Goal: Navigation & Orientation: Find specific page/section

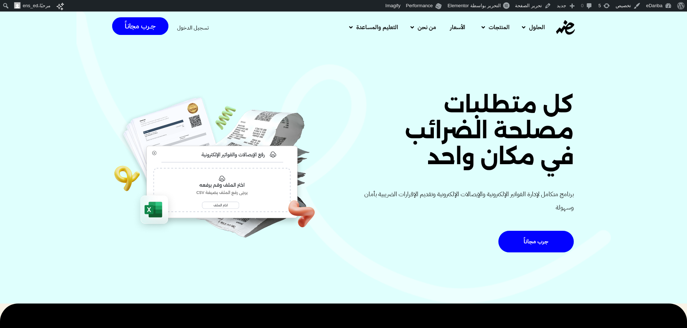
click at [551, 103] on h2 "كل متطلبات مصلحة الضرائب في مكان واحد" at bounding box center [461, 131] width 226 height 78
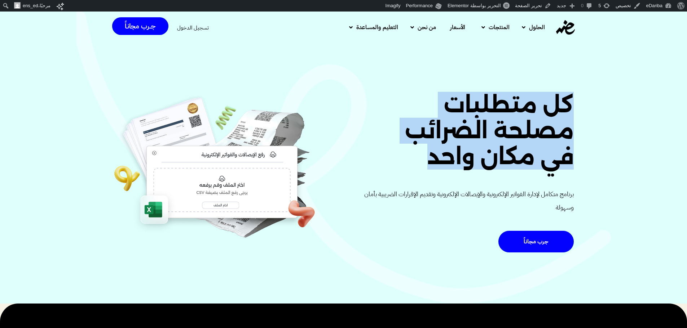
drag, startPoint x: 551, startPoint y: 103, endPoint x: 515, endPoint y: 158, distance: 64.9
click at [515, 158] on h2 "كل متطلبات مصلحة الضرائب في مكان واحد" at bounding box center [461, 131] width 226 height 78
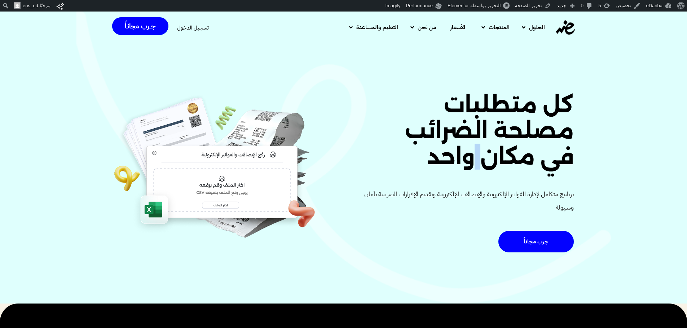
click at [515, 158] on h2 "كل متطلبات مصلحة الضرائب في مكان واحد" at bounding box center [461, 131] width 226 height 78
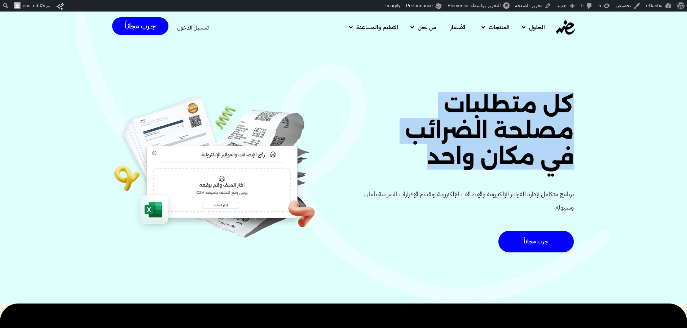
drag, startPoint x: 515, startPoint y: 158, endPoint x: 544, endPoint y: 113, distance: 52.5
click at [544, 113] on h2 "كل متطلبات مصلحة الضرائب في مكان واحد" at bounding box center [461, 131] width 226 height 78
click at [536, 162] on h2 "كل متطلبات مصلحة الضرائب في مكان واحد" at bounding box center [461, 131] width 226 height 78
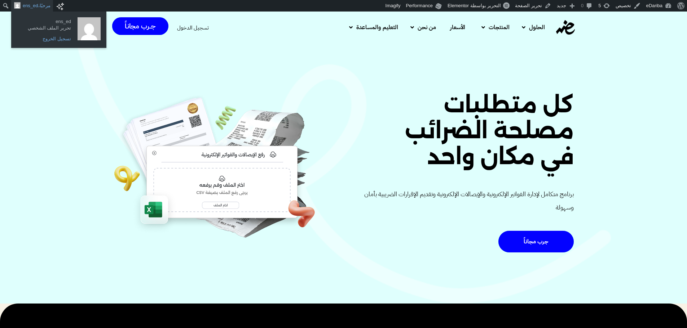
click at [55, 36] on link "تسجيل الخروج" at bounding box center [46, 38] width 58 height 9
click at [53, 36] on link "تسجيل الخروج" at bounding box center [46, 38] width 58 height 9
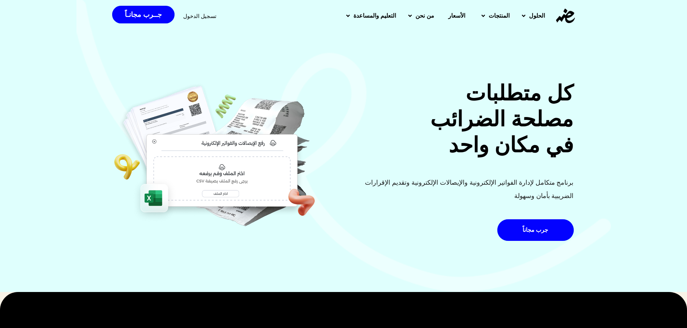
click at [543, 85] on h2 "كل متطلبات مصلحة الضرائب في مكان واحد" at bounding box center [461, 119] width 226 height 78
drag, startPoint x: 543, startPoint y: 85, endPoint x: 420, endPoint y: 269, distance: 221.1
click at [420, 269] on div "كل متطلبات مصلحة الضرائب في مكان واحد برنامج متكامل لإدارة الفواتير الإلكترونية…" at bounding box center [343, 145] width 687 height 293
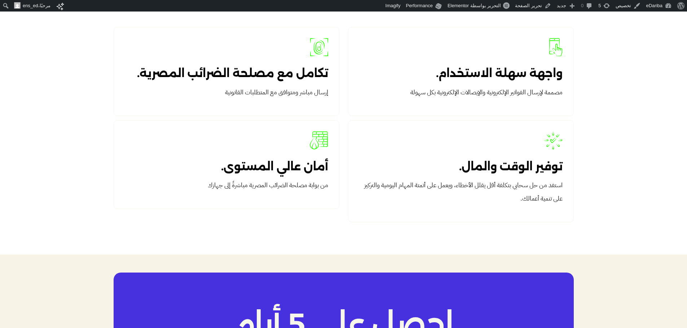
scroll to position [776, 0]
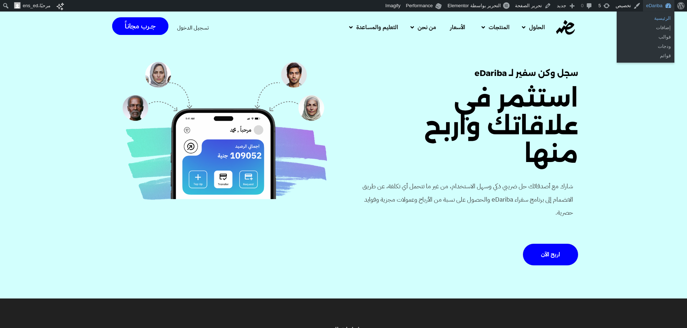
click at [665, 17] on link "الرئيسية" at bounding box center [645, 18] width 58 height 9
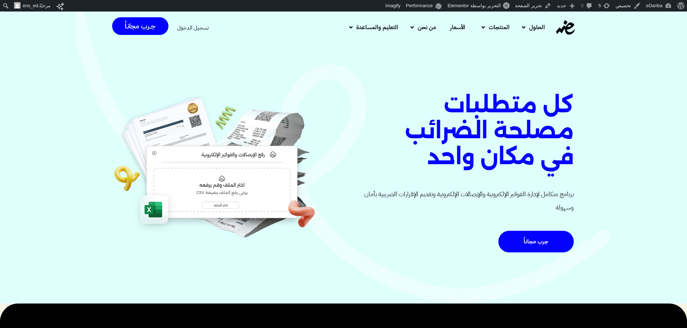
click at [537, 119] on h2 "كل متطلبات مصلحة الضرائب في مكان واحد" at bounding box center [461, 131] width 226 height 78
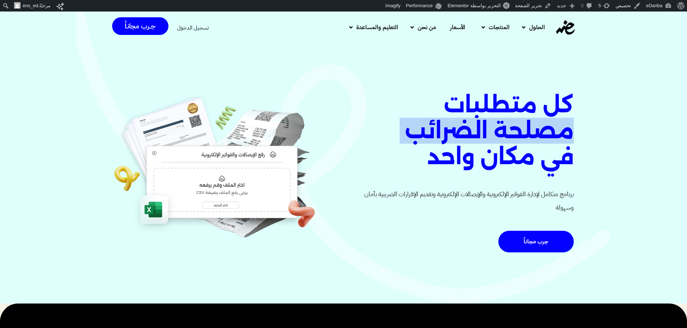
click at [537, 119] on h2 "كل متطلبات مصلحة الضرائب في مكان واحد" at bounding box center [461, 131] width 226 height 78
